Goal: Task Accomplishment & Management: Complete application form

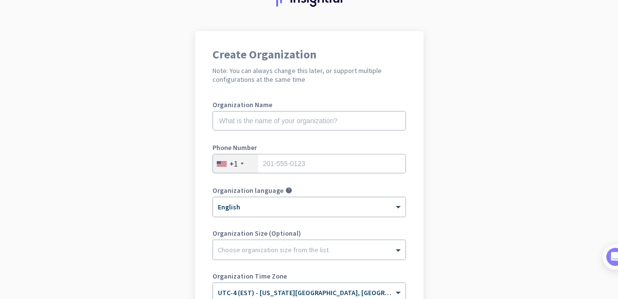
scroll to position [54, 0]
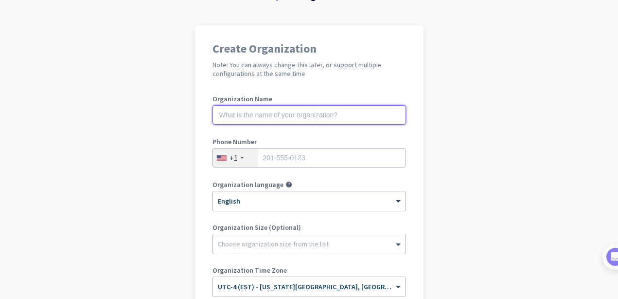
click at [307, 116] on input "text" at bounding box center [310, 114] width 194 height 19
type input "merc"
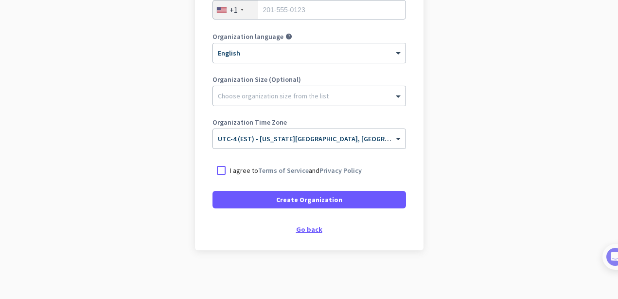
click at [301, 230] on div "Go back" at bounding box center [310, 229] width 194 height 7
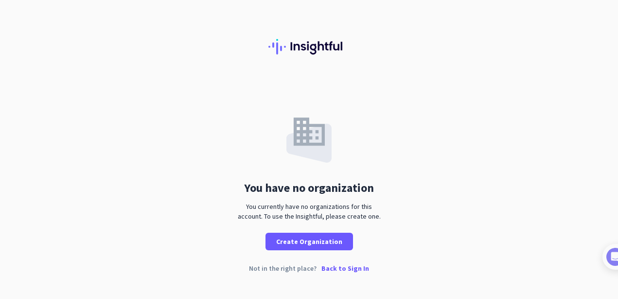
click at [339, 269] on p "Back to Sign In" at bounding box center [345, 268] width 48 height 7
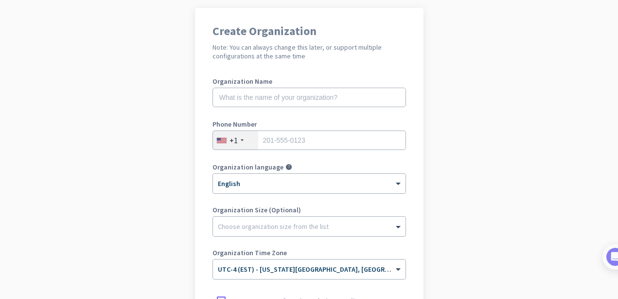
scroll to position [71, 0]
click at [312, 95] on input "text" at bounding box center [310, 97] width 194 height 19
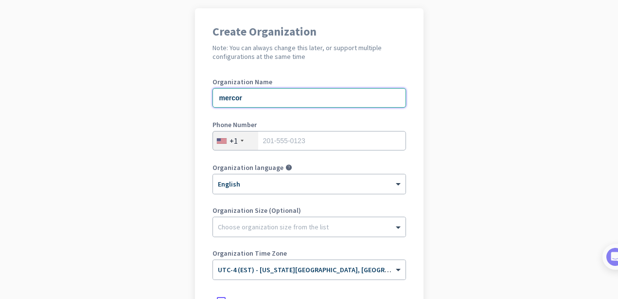
type input "mercor"
click at [511, 170] on app-onboarding-organization "Create Organization Note: You can always change this later, or support multiple…" at bounding box center [309, 218] width 618 height 421
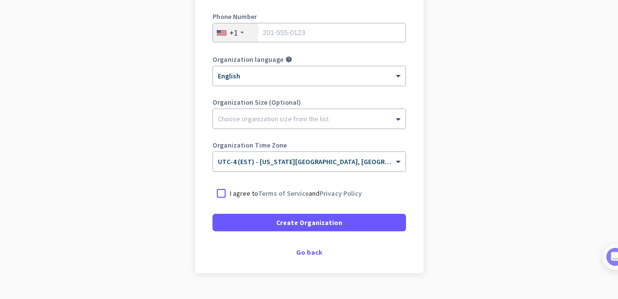
scroll to position [182, 0]
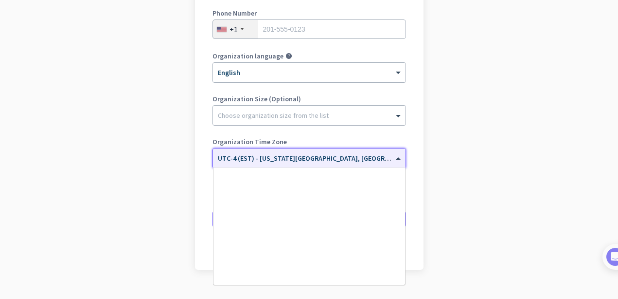
click at [381, 162] on span "UTC-4 (EST) - [US_STATE][GEOGRAPHIC_DATA], [GEOGRAPHIC_DATA], [GEOGRAPHIC_DATA]…" at bounding box center [387, 158] width 339 height 9
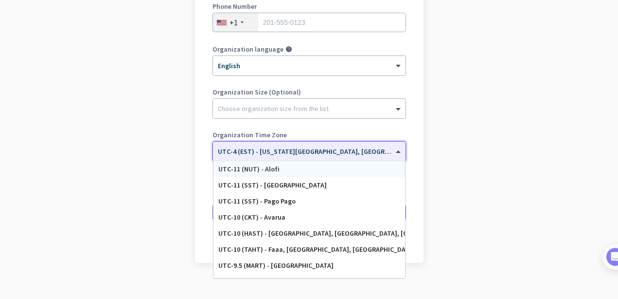
scroll to position [201, 0]
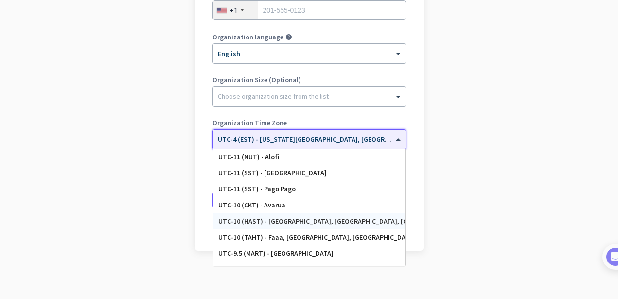
type input "e"
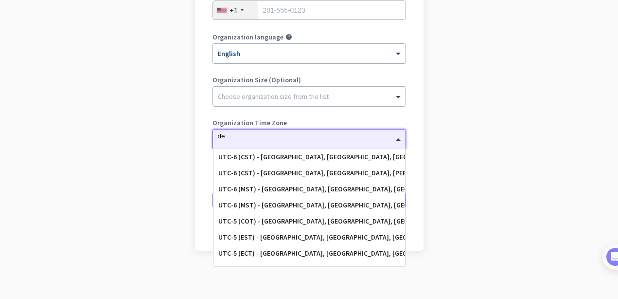
type input "d"
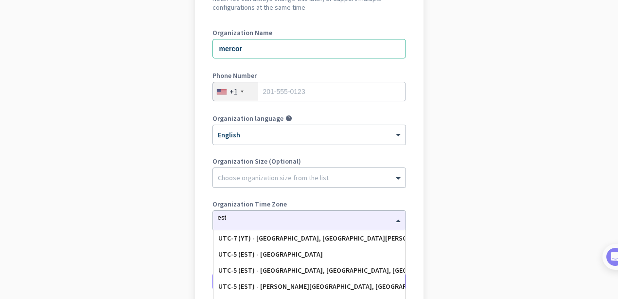
scroll to position [120, 0]
click at [347, 220] on div "est" at bounding box center [309, 217] width 193 height 8
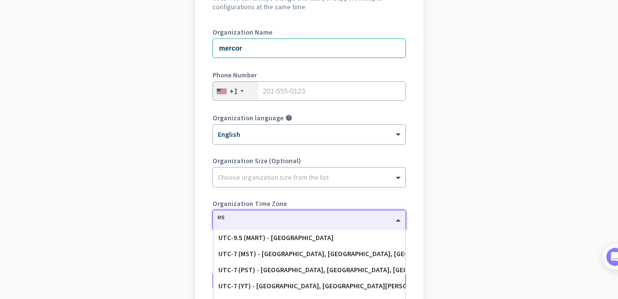
type input "e"
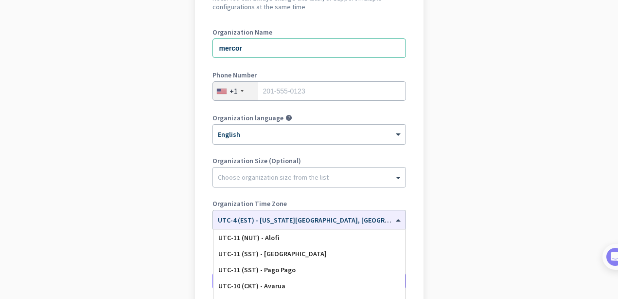
click at [527, 185] on app-onboarding-organization "Create Organization Note: You can always change this later, or support multiple…" at bounding box center [309, 169] width 618 height 421
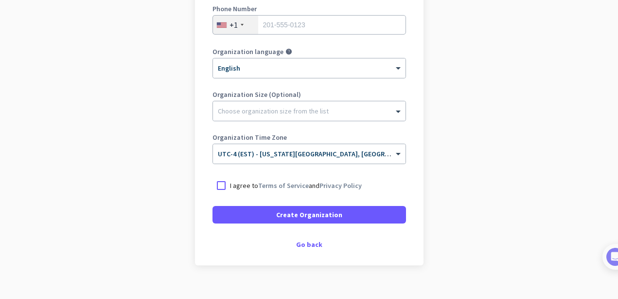
scroll to position [190, 0]
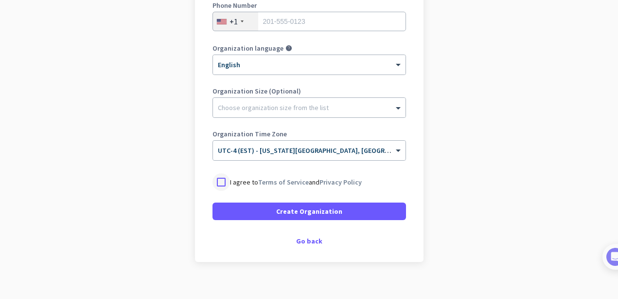
click at [214, 182] on div at bounding box center [222, 182] width 18 height 18
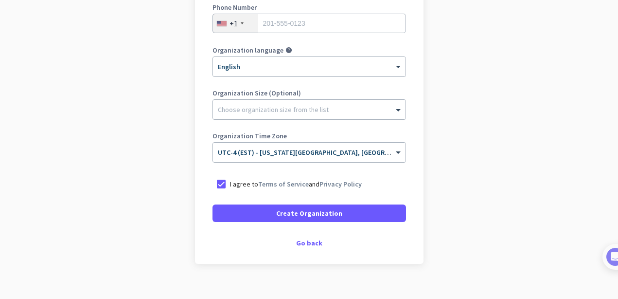
scroll to position [201, 0]
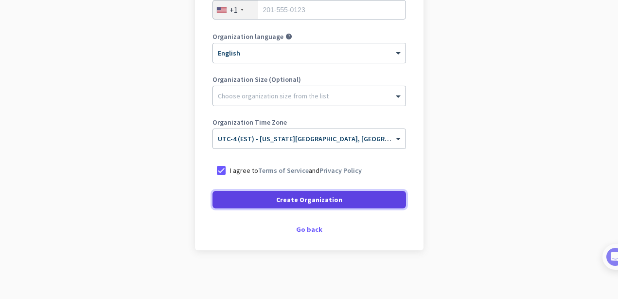
click at [247, 202] on span at bounding box center [310, 199] width 194 height 23
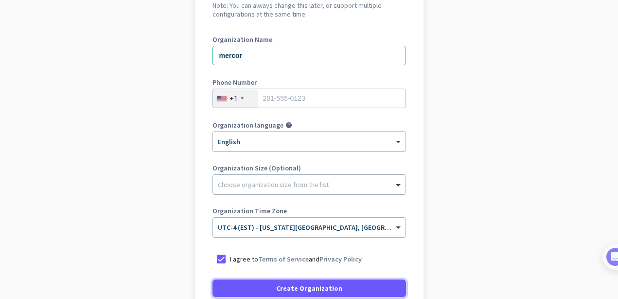
scroll to position [118, 0]
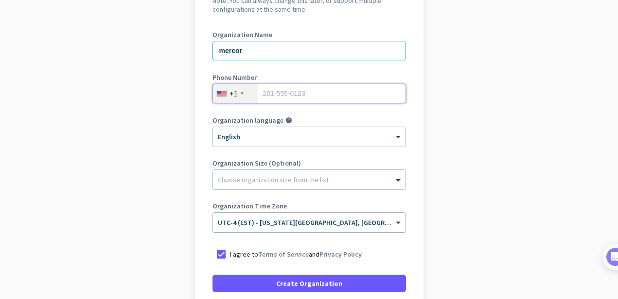
click at [312, 92] on input "tel" at bounding box center [310, 93] width 194 height 19
paste input "17075950594"
click at [262, 92] on input "17075950594" at bounding box center [310, 93] width 194 height 19
type input "7075950594"
click at [414, 179] on div "Create Organization Note: You can always change this later, or support multiple…" at bounding box center [309, 147] width 229 height 373
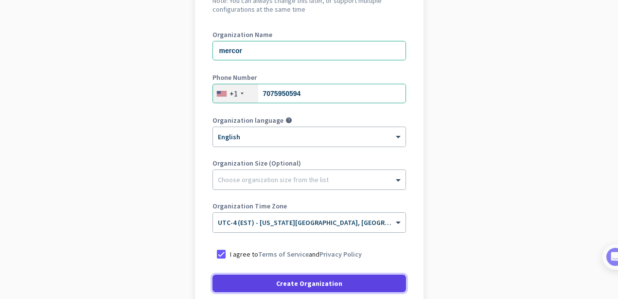
click at [350, 282] on span at bounding box center [310, 282] width 194 height 23
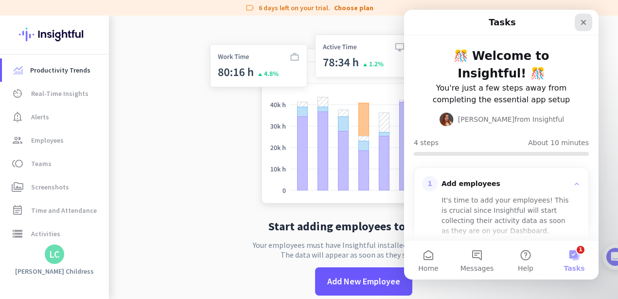
click at [582, 25] on icon "Close" at bounding box center [584, 22] width 8 height 8
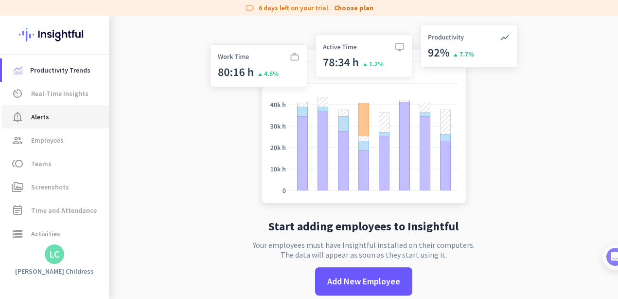
click at [58, 115] on span "notification_important Alerts" at bounding box center [55, 117] width 91 height 12
